Goal: Transaction & Acquisition: Purchase product/service

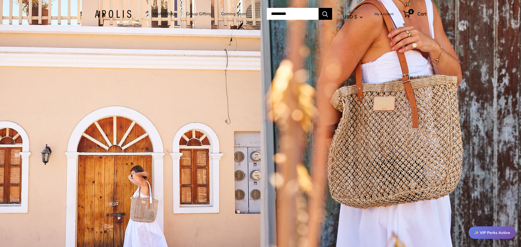
click at [163, 15] on link "Market Bags" at bounding box center [165, 14] width 24 height 8
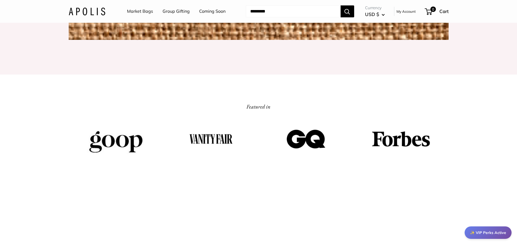
scroll to position [876, 0]
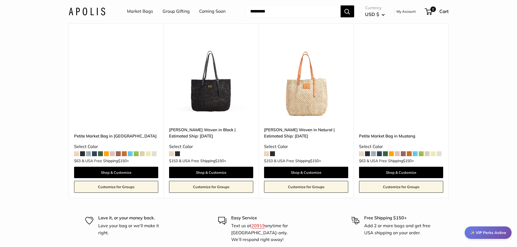
scroll to position [3240, 0]
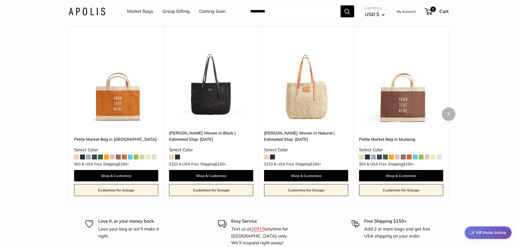
click at [0, 0] on img at bounding box center [0, 0] width 0 height 0
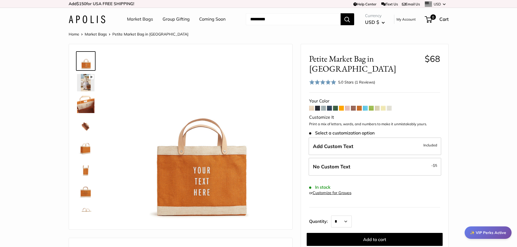
click at [214, 19] on link "Coming Soon" at bounding box center [212, 19] width 26 height 8
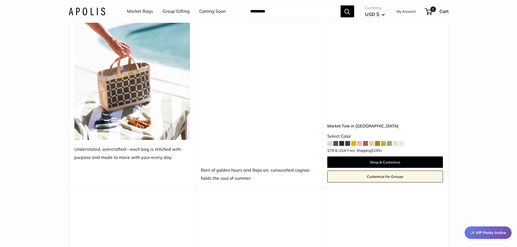
scroll to position [704, 0]
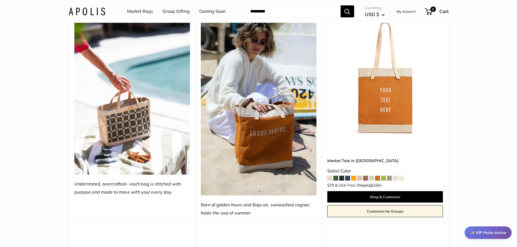
click at [127, 101] on img at bounding box center [132, 98] width 116 height 154
click at [126, 114] on img at bounding box center [132, 98] width 116 height 154
click at [141, 180] on div "Understated, overcrafted—each bag is stitched with purpose and made to move wit…" at bounding box center [132, 188] width 116 height 16
click at [144, 120] on img at bounding box center [132, 98] width 116 height 154
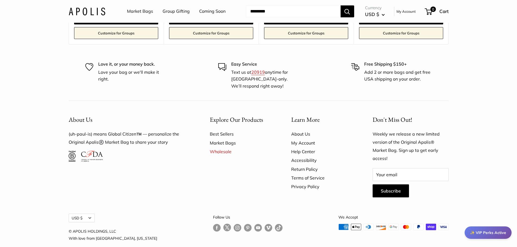
scroll to position [3473, 0]
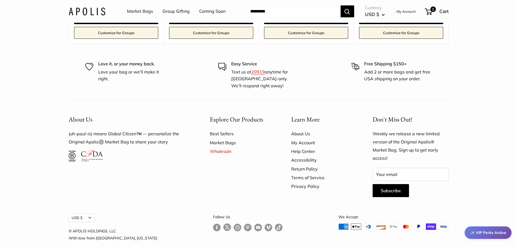
click at [297, 129] on link "About Us" at bounding box center [322, 133] width 62 height 9
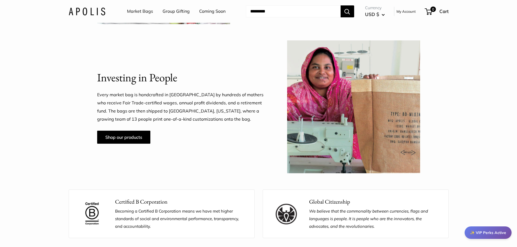
scroll to position [432, 0]
